Goal: Information Seeking & Learning: Learn about a topic

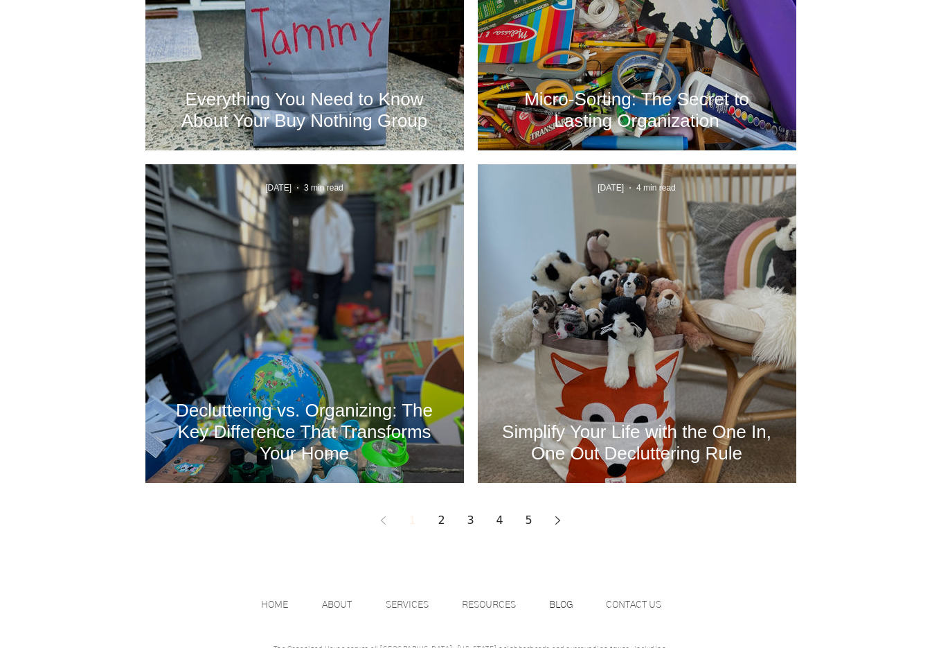
scroll to position [1835, 0]
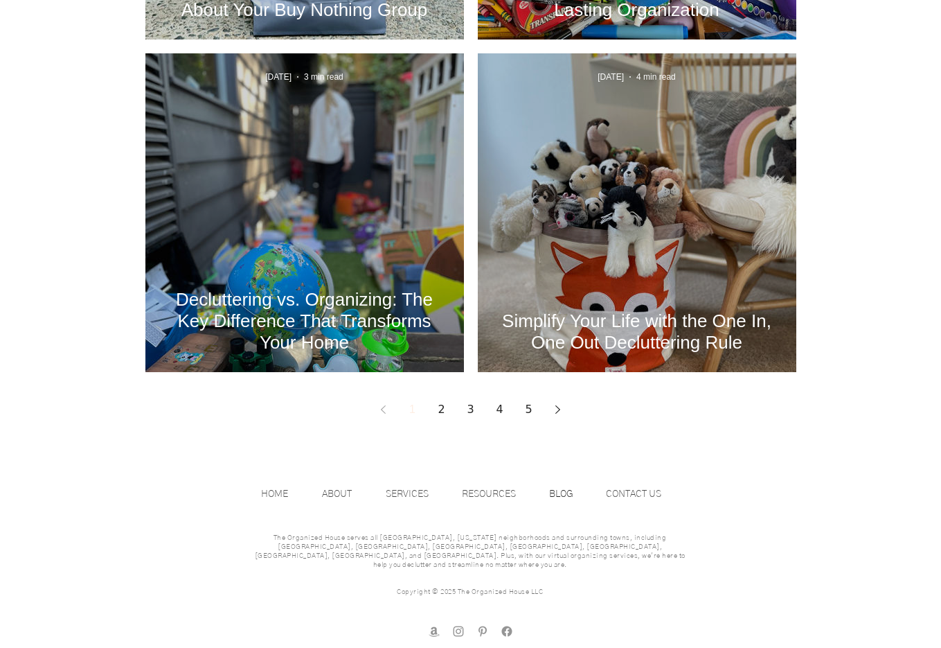
click at [443, 407] on link "2" at bounding box center [441, 409] width 25 height 25
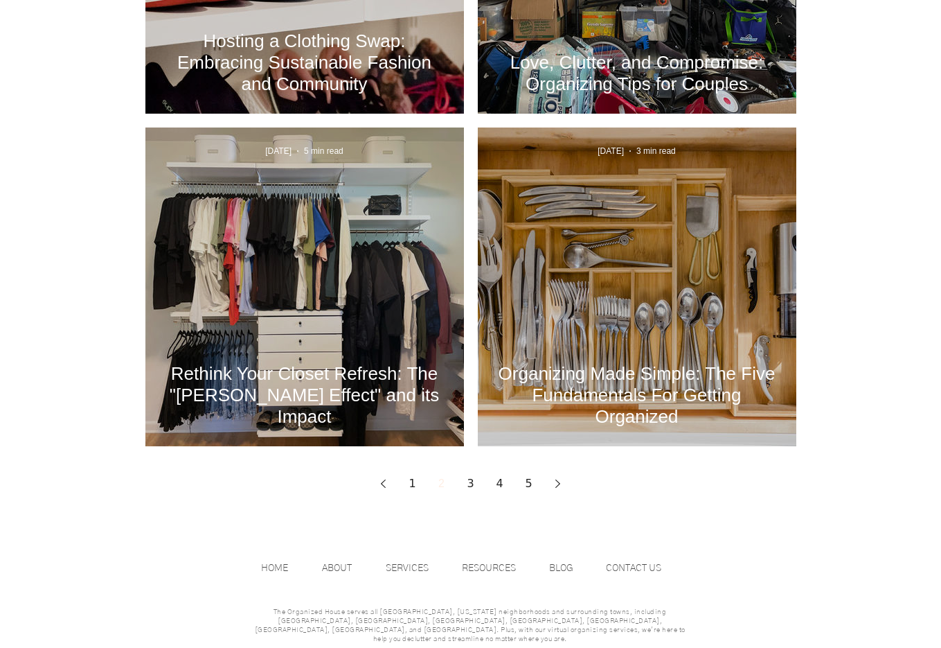
scroll to position [1835, 0]
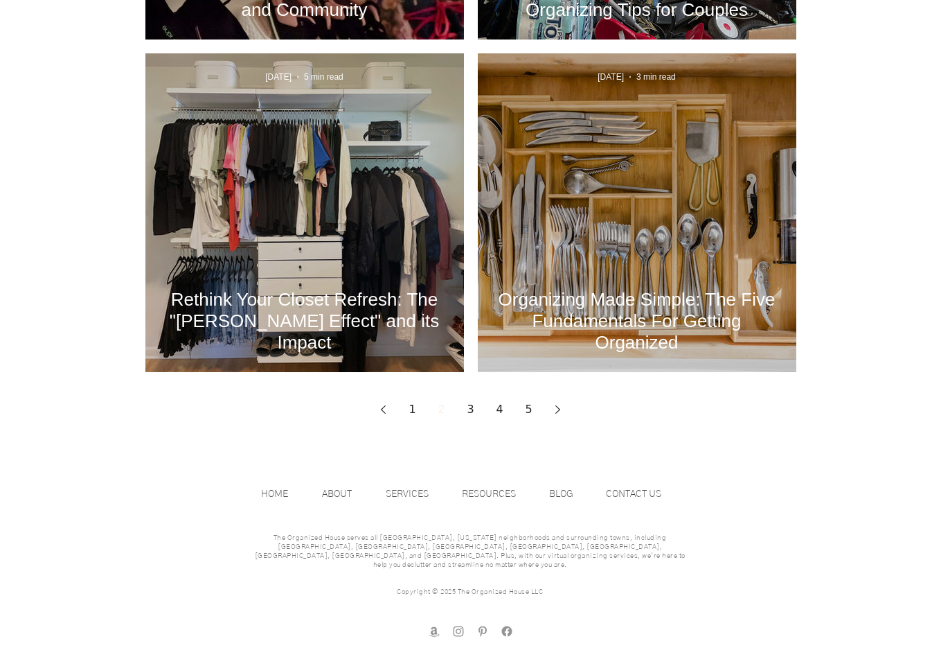
click at [470, 405] on link "3" at bounding box center [470, 409] width 25 height 25
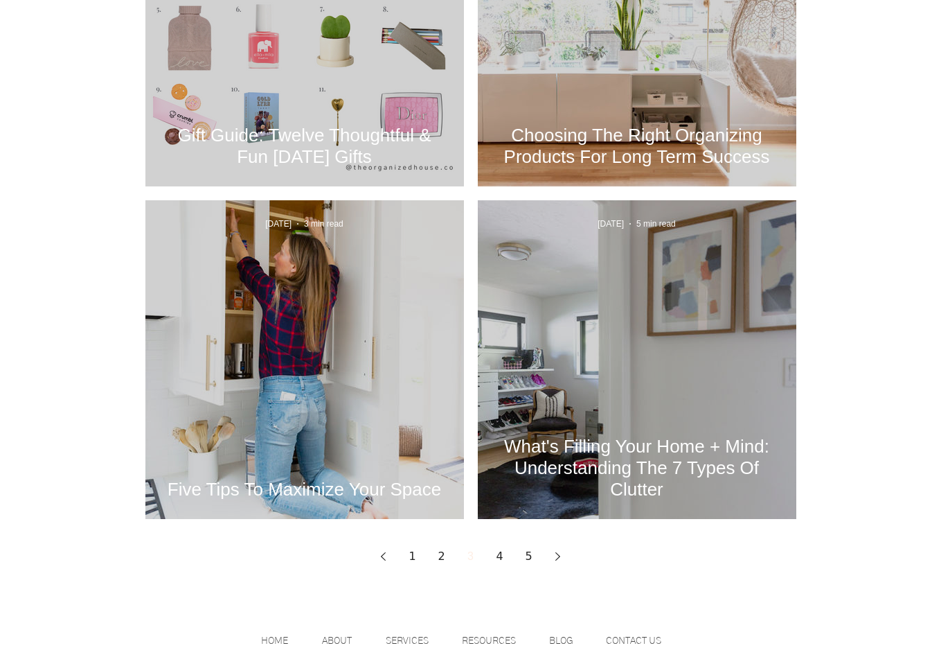
scroll to position [1814, 0]
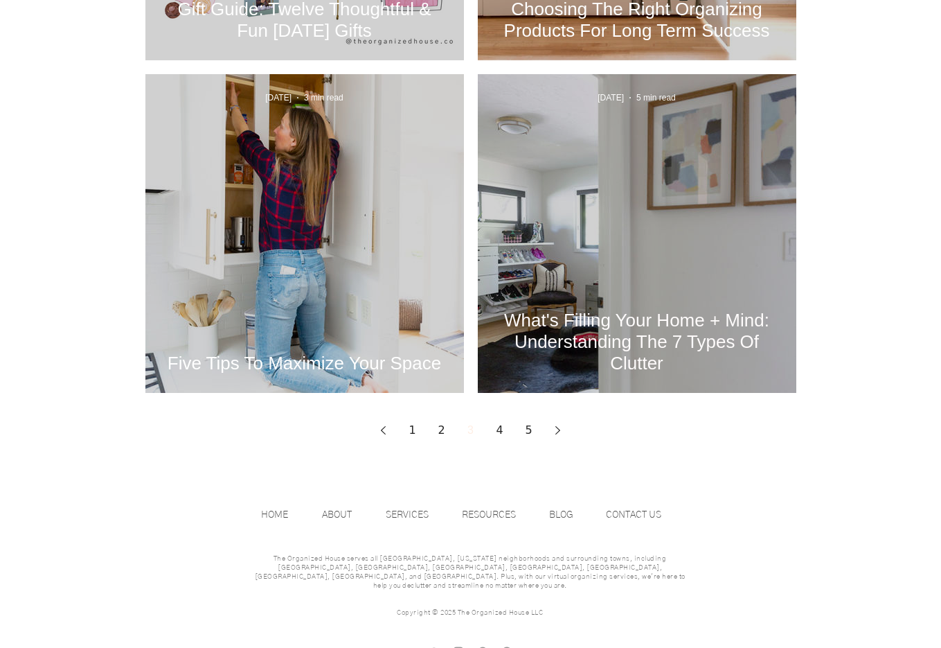
click at [557, 257] on div "What's Filling Your Home + Mind: Understanding The 7 Types Of Clutter" at bounding box center [637, 249] width 281 height 253
click at [553, 310] on h2 "What's Filling Your Home + Mind: Understanding The 7 Types Of Clutter" at bounding box center [637, 342] width 277 height 64
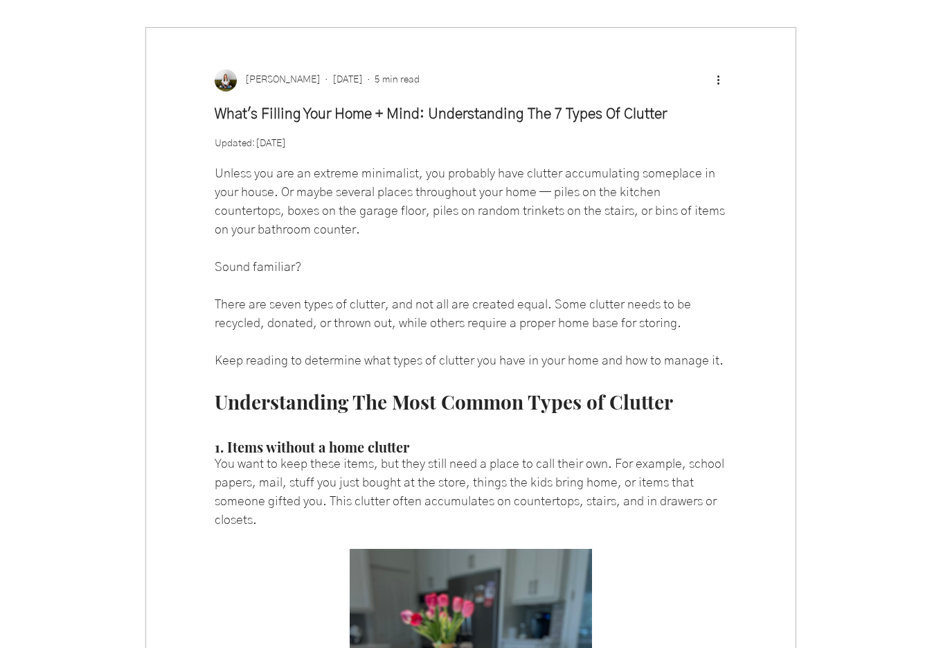
scroll to position [255, 0]
